Goal: Information Seeking & Learning: Understand process/instructions

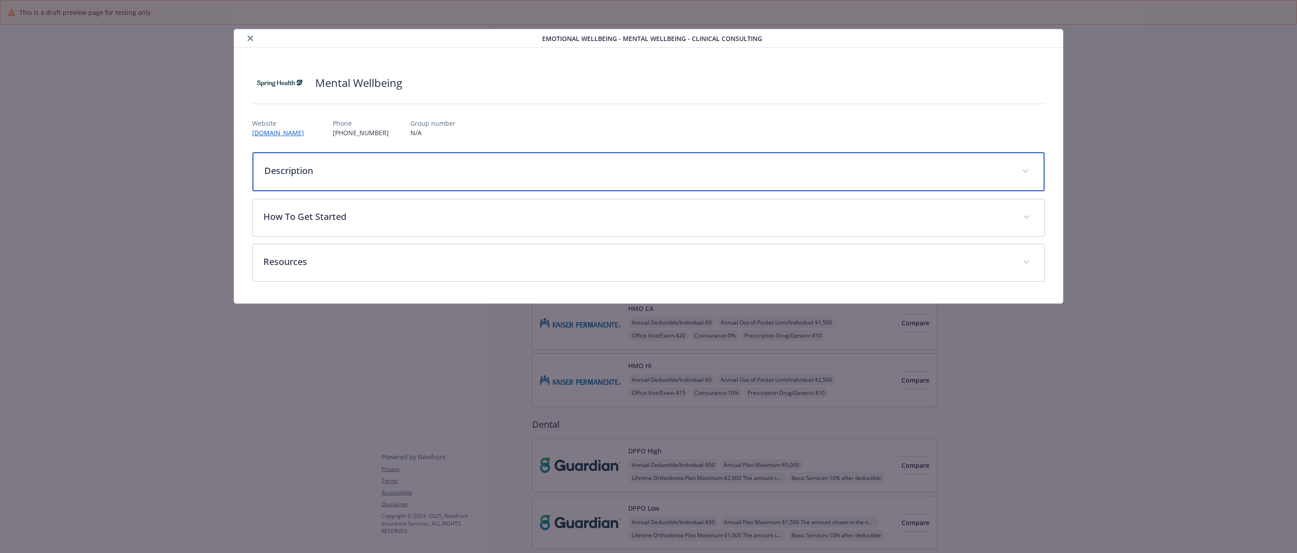
click at [547, 169] on p "Description" at bounding box center [637, 171] width 747 height 14
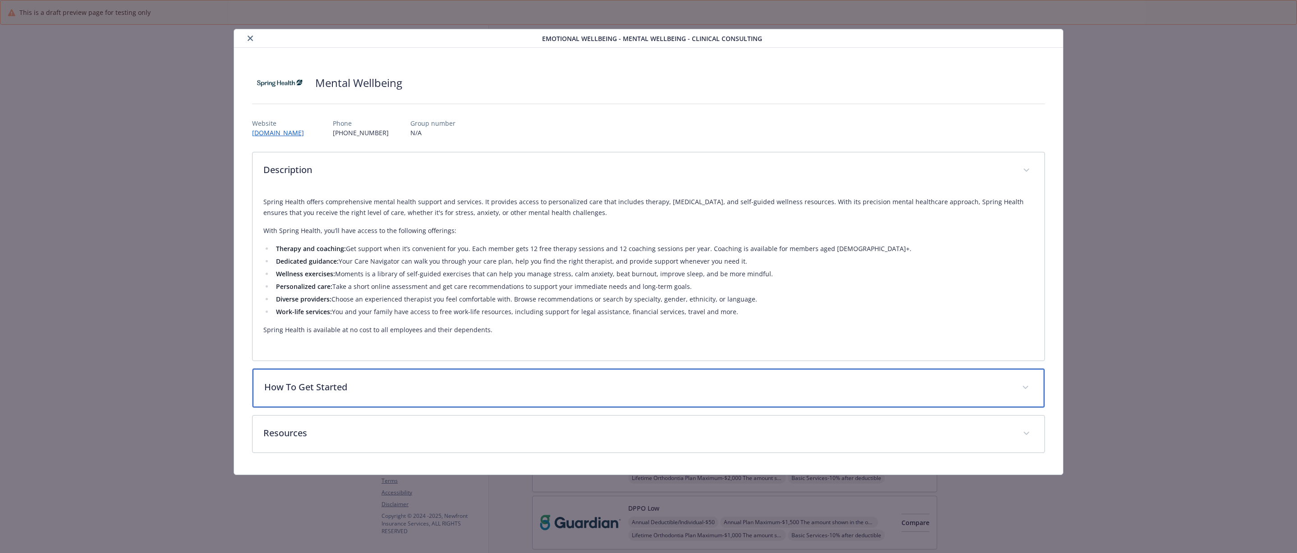
click at [711, 387] on p "How To Get Started" at bounding box center [637, 388] width 747 height 14
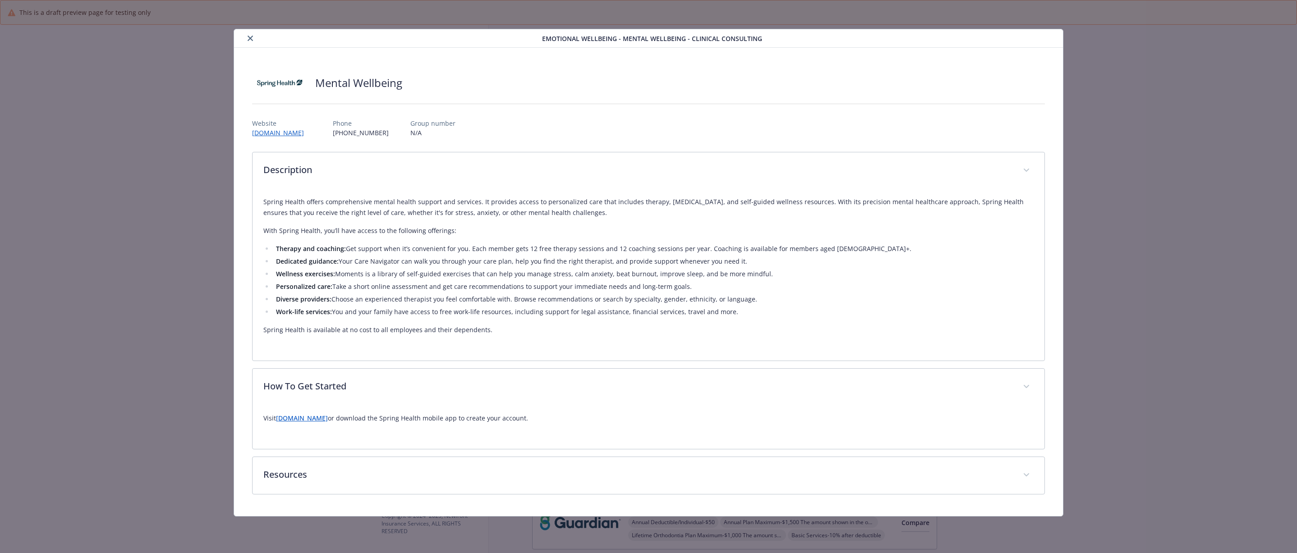
click at [328, 422] on link "[DOMAIN_NAME]" at bounding box center [302, 418] width 52 height 9
